Goal: Information Seeking & Learning: Learn about a topic

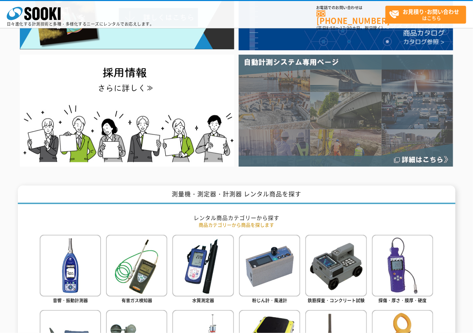
scroll to position [224, 0]
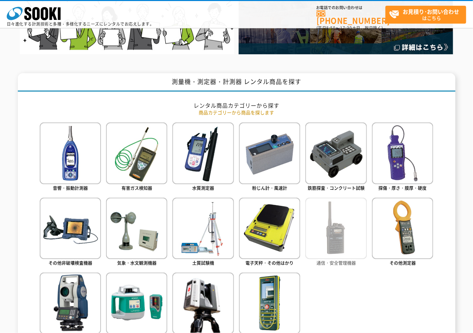
click at [345, 211] on img at bounding box center [336, 227] width 61 height 61
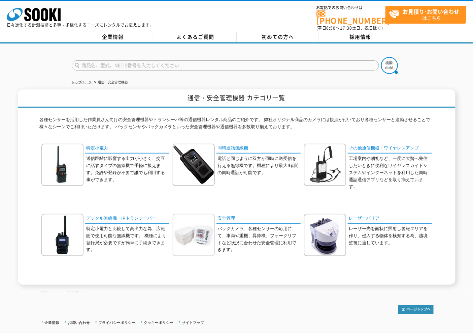
click at [211, 237] on img at bounding box center [194, 235] width 42 height 42
click at [318, 166] on img at bounding box center [325, 165] width 42 height 42
click at [197, 236] on img at bounding box center [194, 235] width 42 height 42
click at [333, 149] on img at bounding box center [325, 165] width 42 height 42
click at [179, 234] on img at bounding box center [194, 235] width 42 height 42
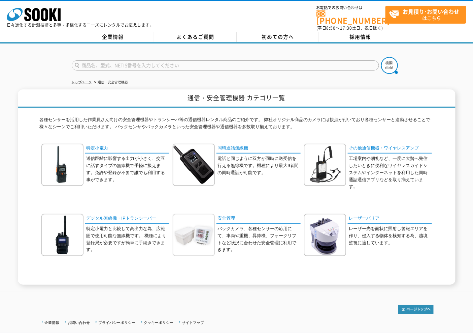
click at [210, 240] on img at bounding box center [194, 235] width 42 height 42
click at [323, 180] on img at bounding box center [325, 165] width 42 height 42
click at [199, 215] on img at bounding box center [194, 235] width 42 height 42
click at [384, 160] on p "工場案内や朝礼など、一度に大勢へ発信したいときに便利なワイヤレスガイドシステムやインターネットを利用した同時通話通信アプリなどを取り揃えています。" at bounding box center [390, 172] width 83 height 35
click at [334, 150] on img at bounding box center [325, 165] width 42 height 42
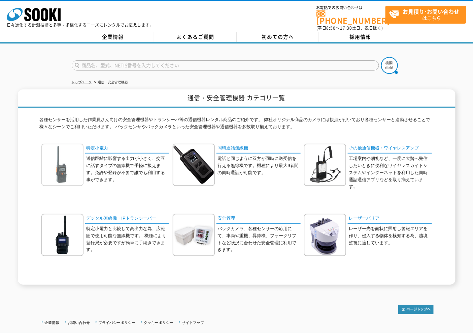
click at [59, 161] on img at bounding box center [62, 165] width 42 height 42
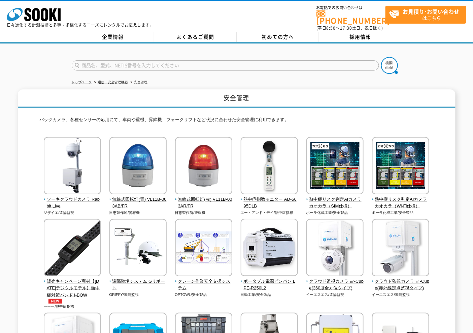
drag, startPoint x: 446, startPoint y: 87, endPoint x: 433, endPoint y: 49, distance: 39.5
click at [284, 81] on ul "トップページ 通信・安全管理機器 安全管理" at bounding box center [237, 82] width 330 height 14
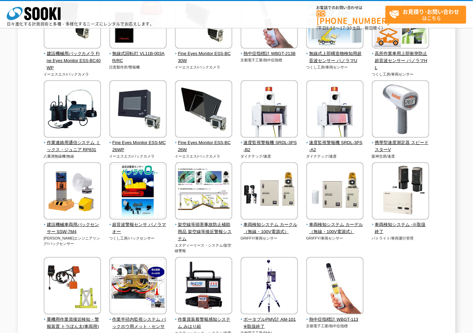
scroll to position [1235, 0]
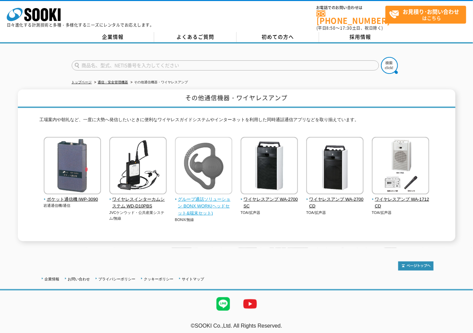
click at [196, 185] on img at bounding box center [203, 166] width 57 height 59
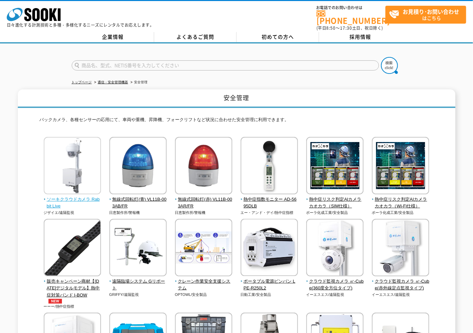
click at [95, 196] on span "ソーキクラウドカメラ Rabbit Live" at bounding box center [73, 203] width 58 height 14
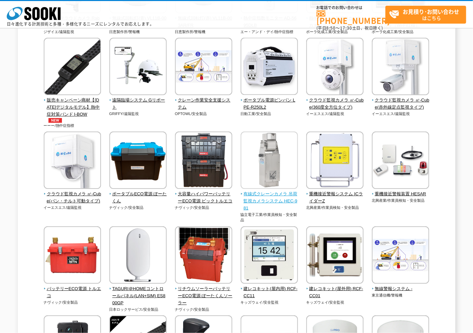
scroll to position [262, 0]
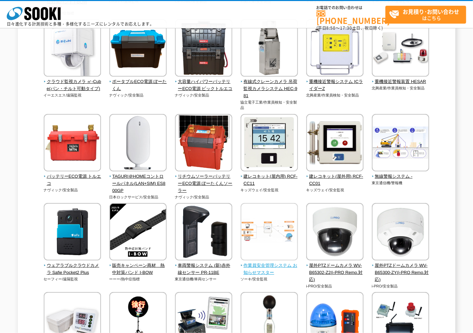
click at [282, 238] on img at bounding box center [269, 232] width 57 height 59
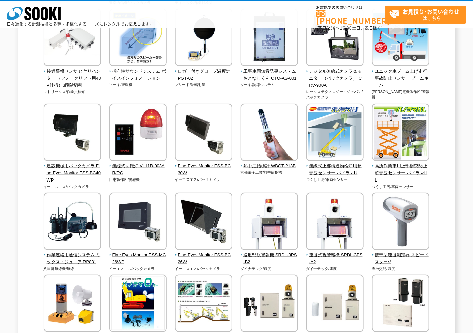
scroll to position [1198, 0]
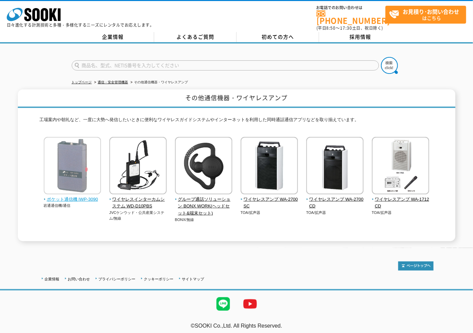
click at [75, 161] on img at bounding box center [72, 166] width 57 height 59
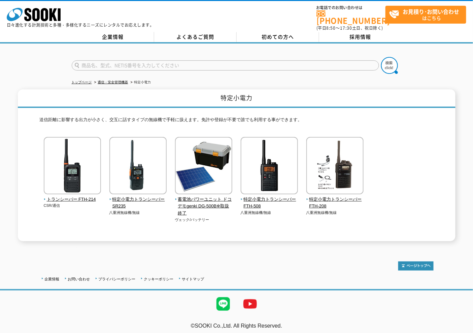
click at [74, 163] on img at bounding box center [72, 166] width 57 height 59
click at [457, 176] on div "特定小電力 送信距離に影響する出力が小さく、交互に話すタイプの無線機で手軽に扱えます。免許や登録が不要で誰でも利用する事ができます。 トランシーバー FTH-…" at bounding box center [236, 165] width 473 height 152
click at [344, 60] on input "text" at bounding box center [226, 65] width 308 height 10
type input "商品名、型式、NETIS番号を入力してください"
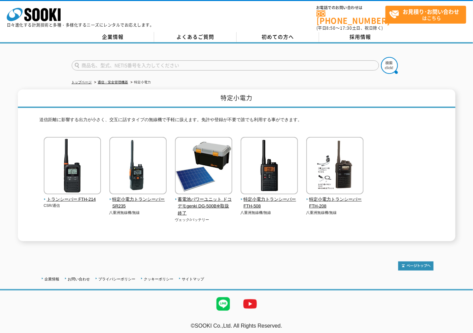
type input "商品名、型式、NETIS番号を入力してください"
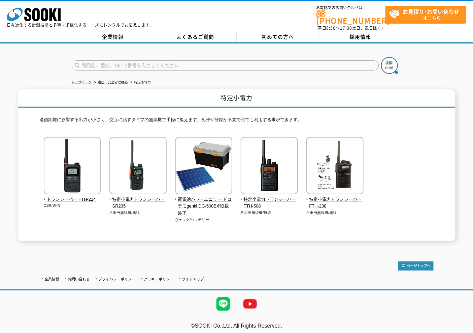
type input "商品名、型式、NETIS番号を入力してください"
click at [468, 89] on div "特定小電力 送信距離に影響する出力が小さく、交互に話すタイプの無線機で手軽に扱えます。免許や登録が不要で誰でも利用する事ができます。 トランシーバー FTH-…" at bounding box center [236, 165] width 473 height 152
